Goal: Share content: Share content

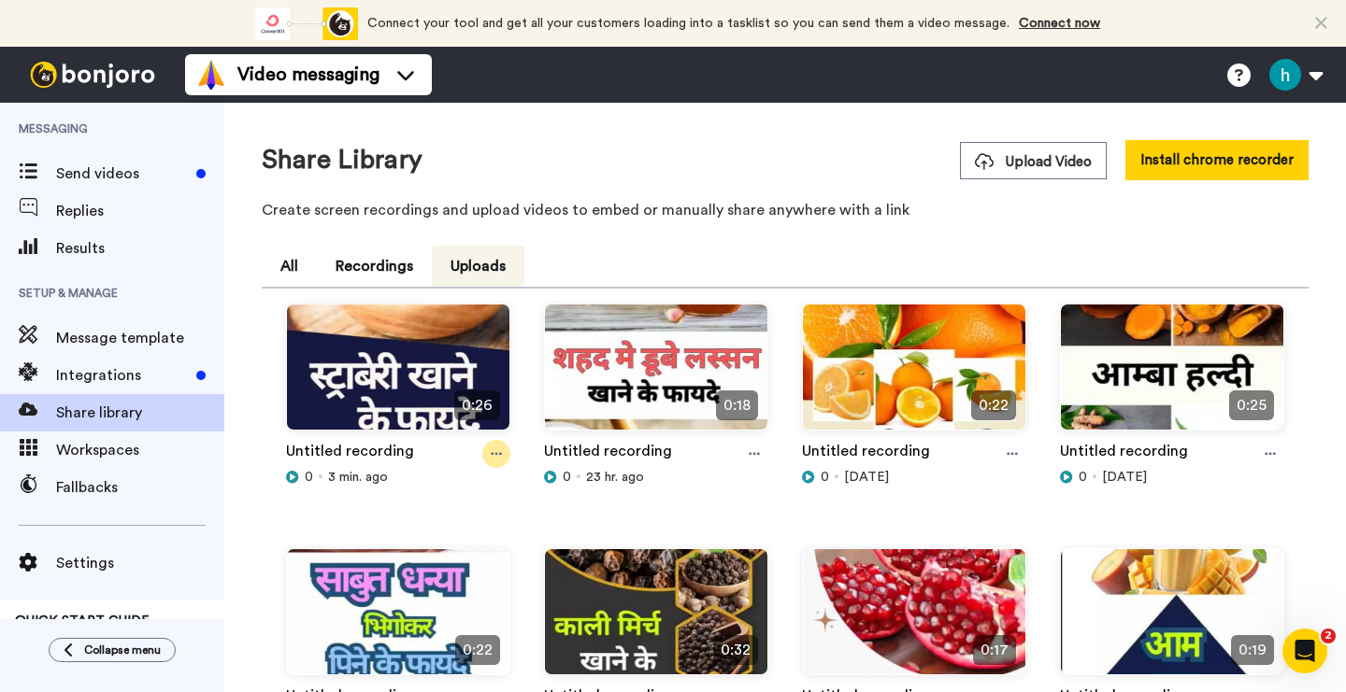
click at [494, 452] on icon at bounding box center [496, 454] width 11 height 13
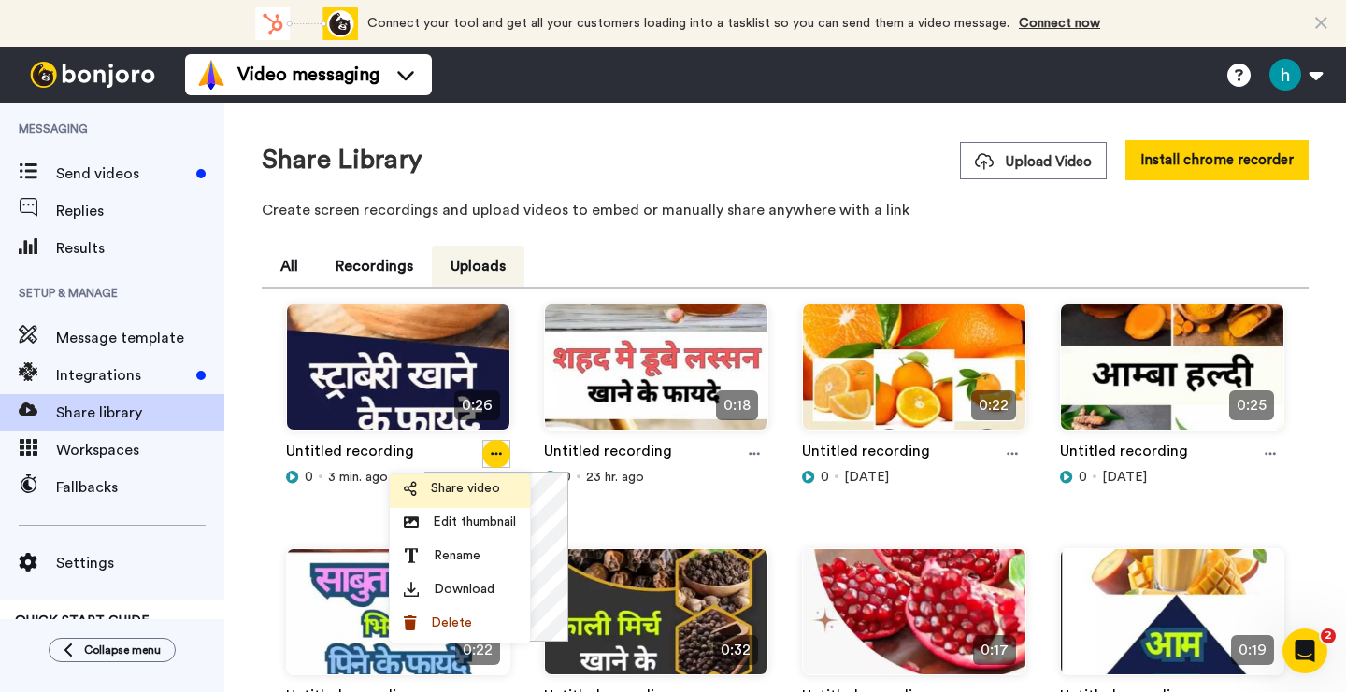
click at [480, 490] on span "Share video" at bounding box center [465, 488] width 69 height 19
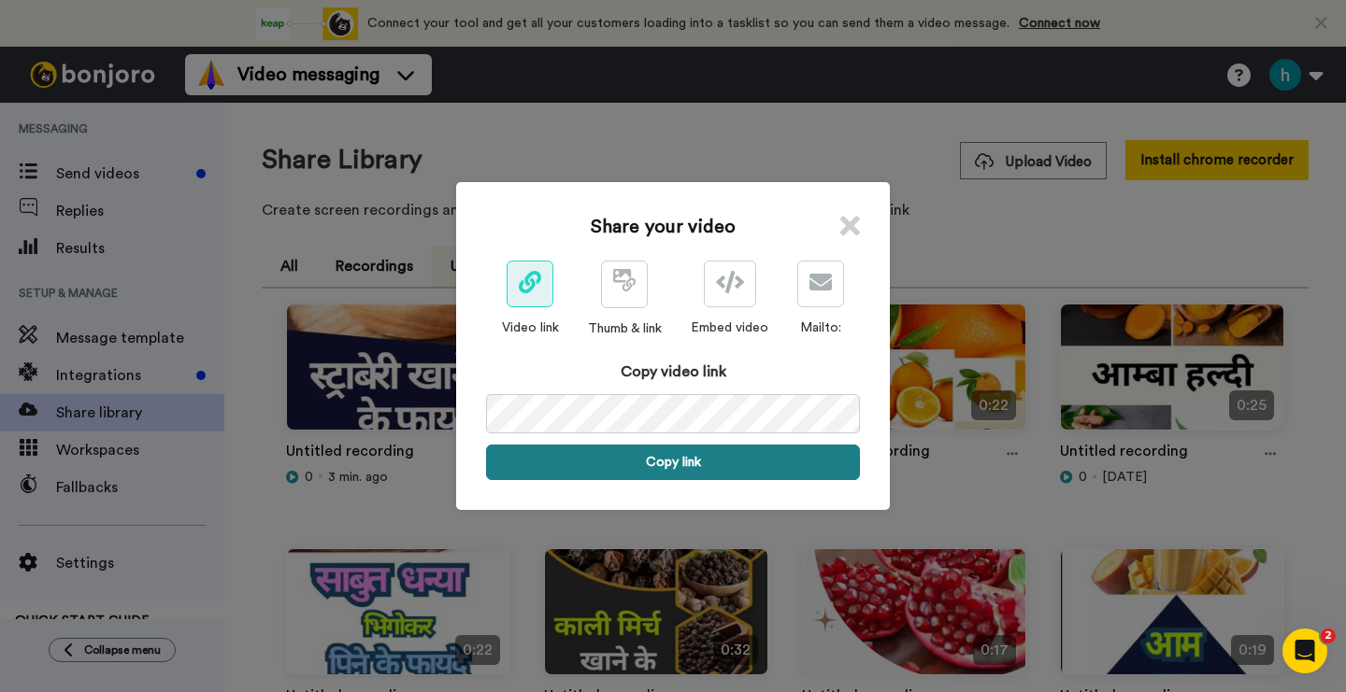
click at [690, 466] on button "Copy link" at bounding box center [673, 463] width 374 height 36
